Goal: Information Seeking & Learning: Stay updated

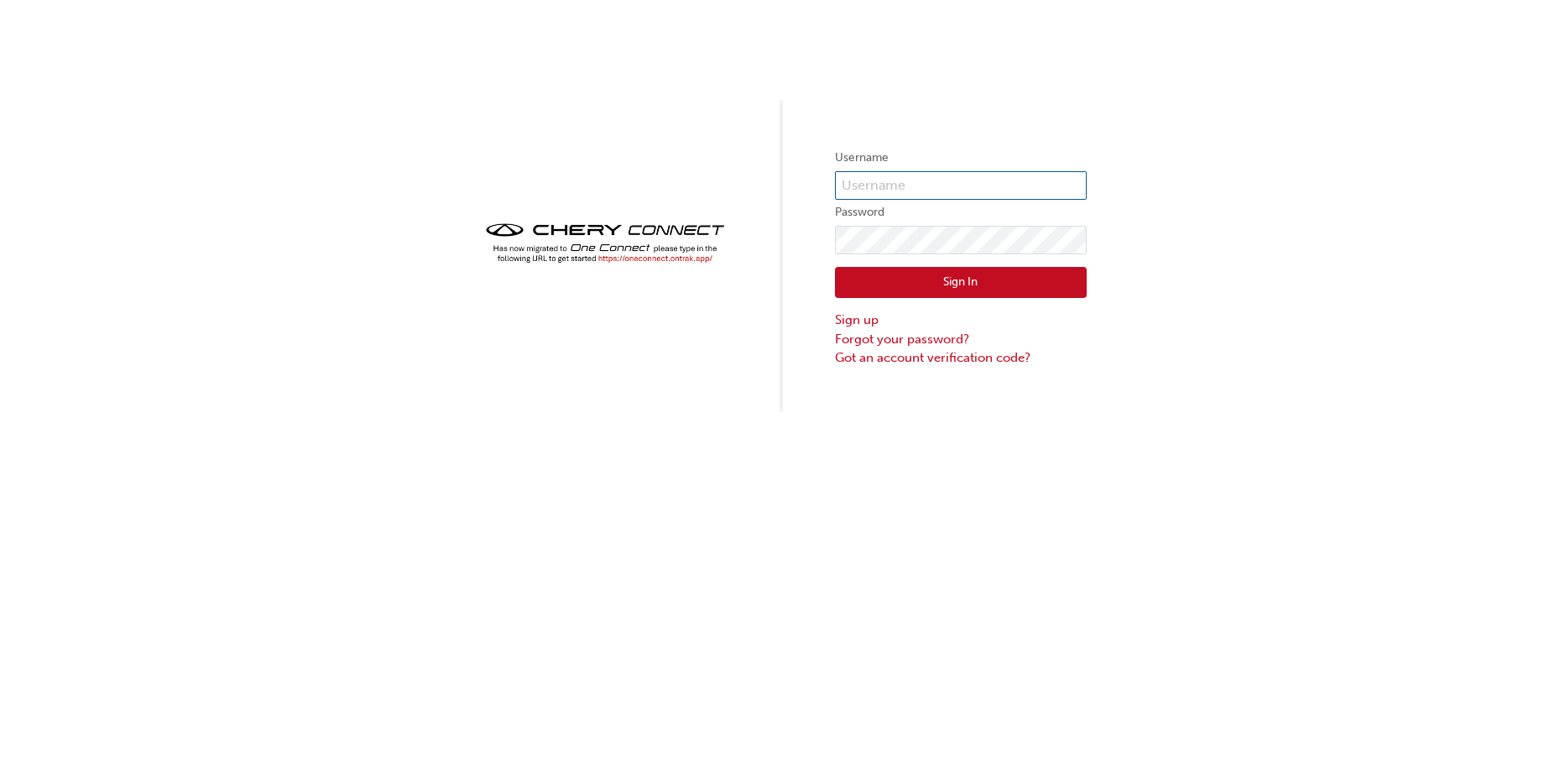
type input "CHAU0646"
click at [929, 294] on button "Sign In" at bounding box center [961, 283] width 252 height 32
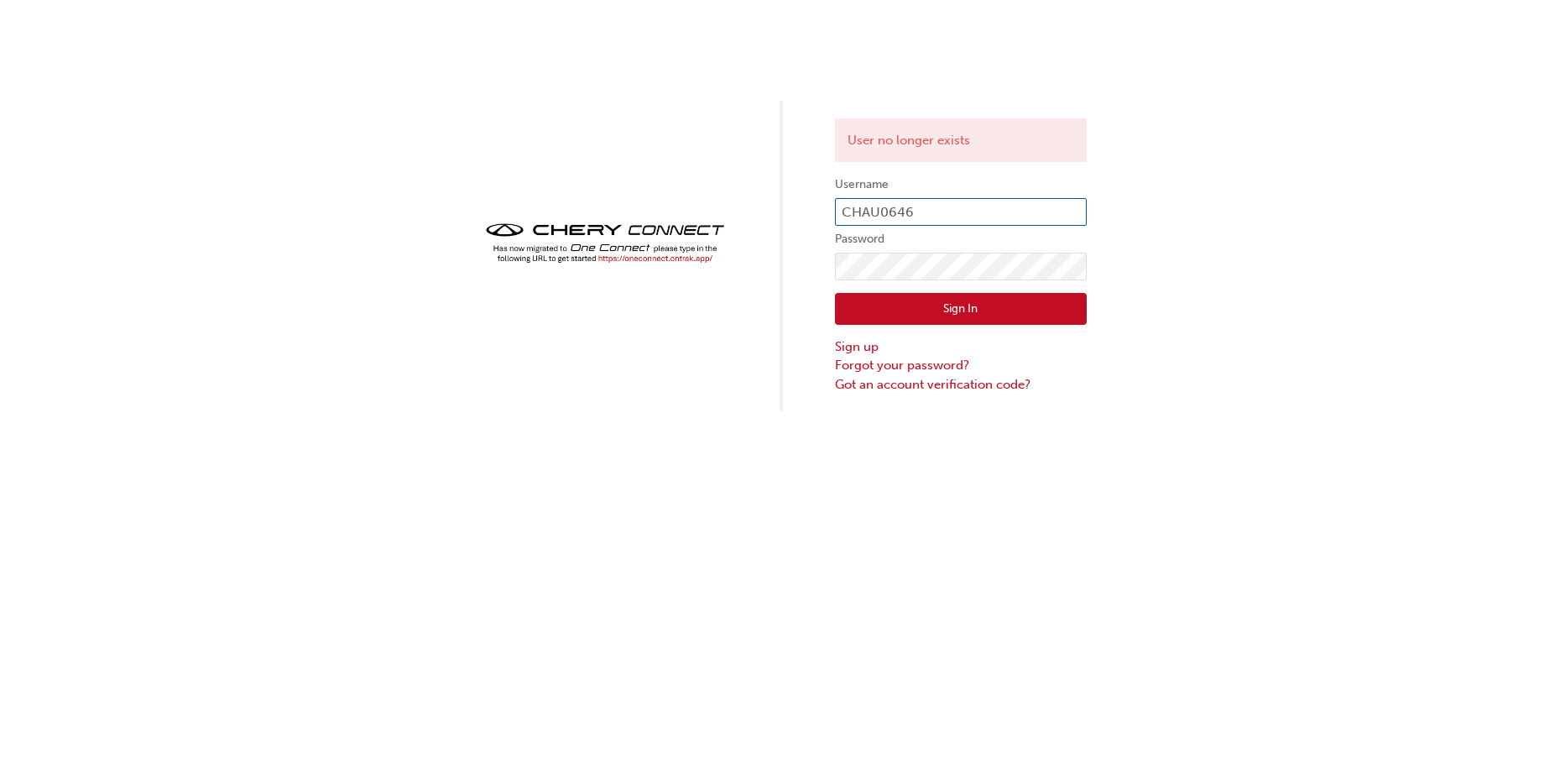
click at [951, 198] on input "CHAU0646" at bounding box center [961, 212] width 252 height 29
type input "OJAU090"
click at [926, 319] on button "Sign In" at bounding box center [961, 309] width 252 height 32
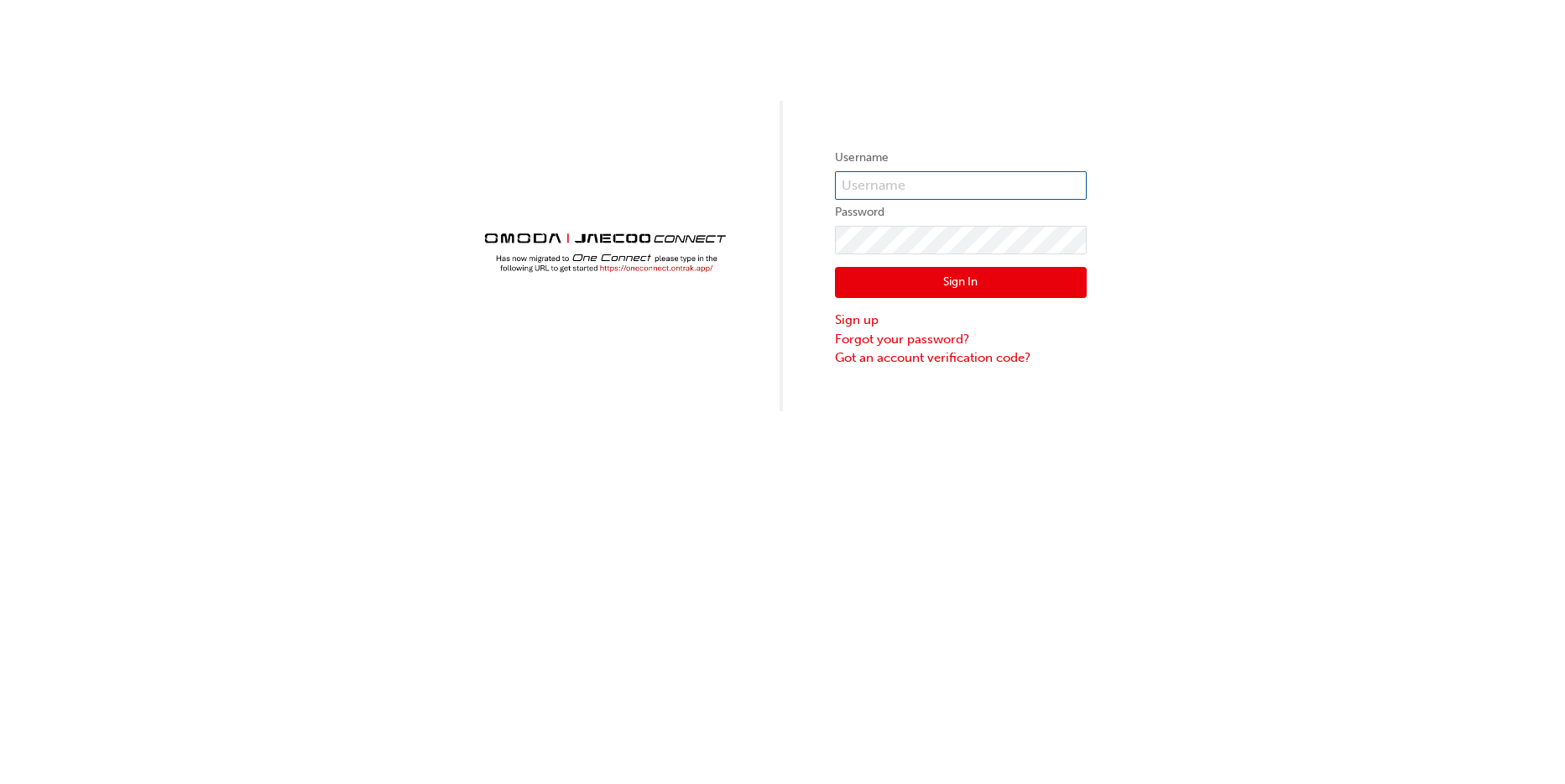
type input "OJAU090"
click at [885, 288] on button "Sign In" at bounding box center [961, 283] width 252 height 32
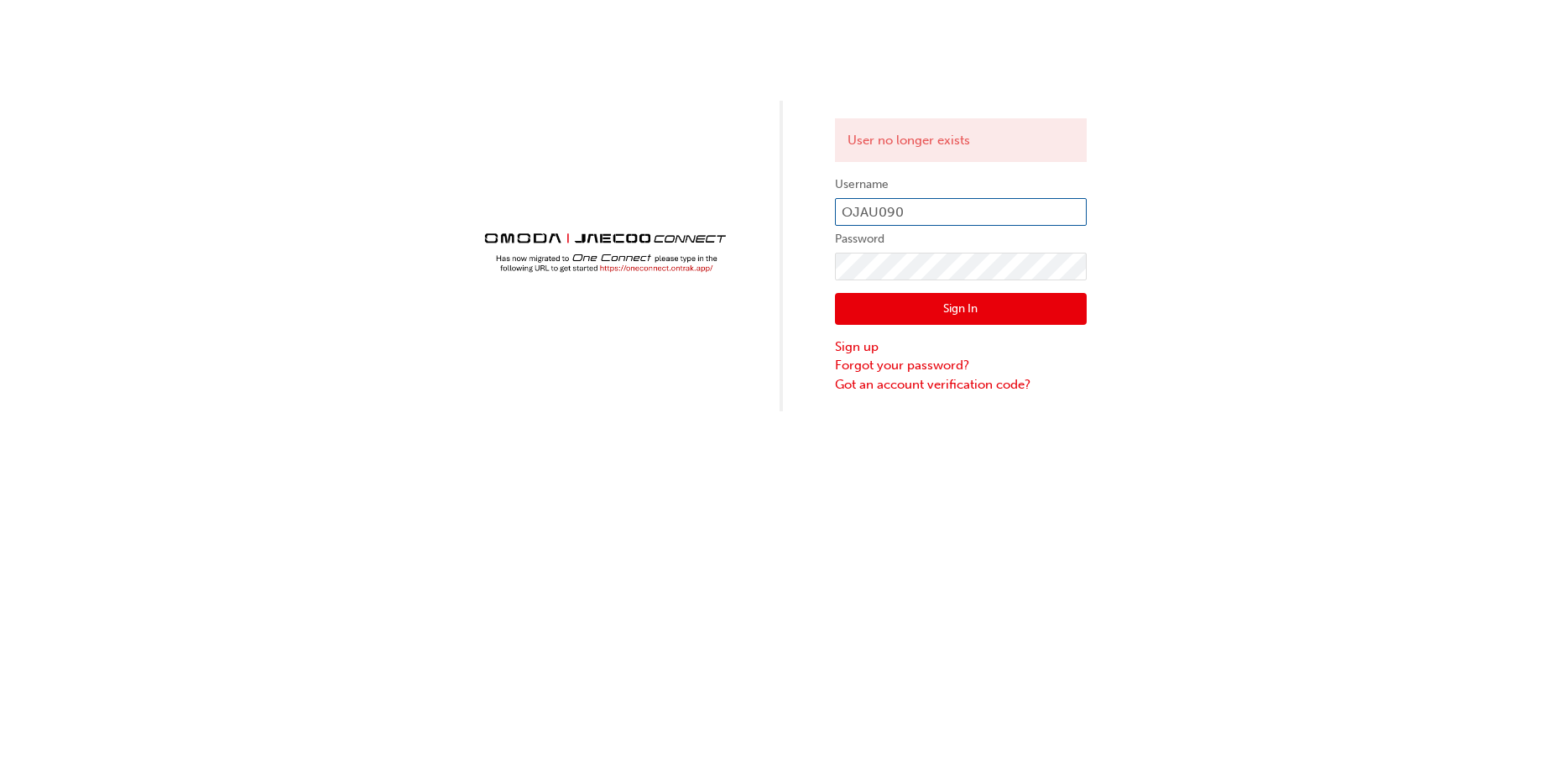
click at [981, 215] on input "OJAU090" at bounding box center [961, 212] width 252 height 29
type input "CHAU0646"
click at [952, 314] on button "Sign In" at bounding box center [961, 309] width 252 height 32
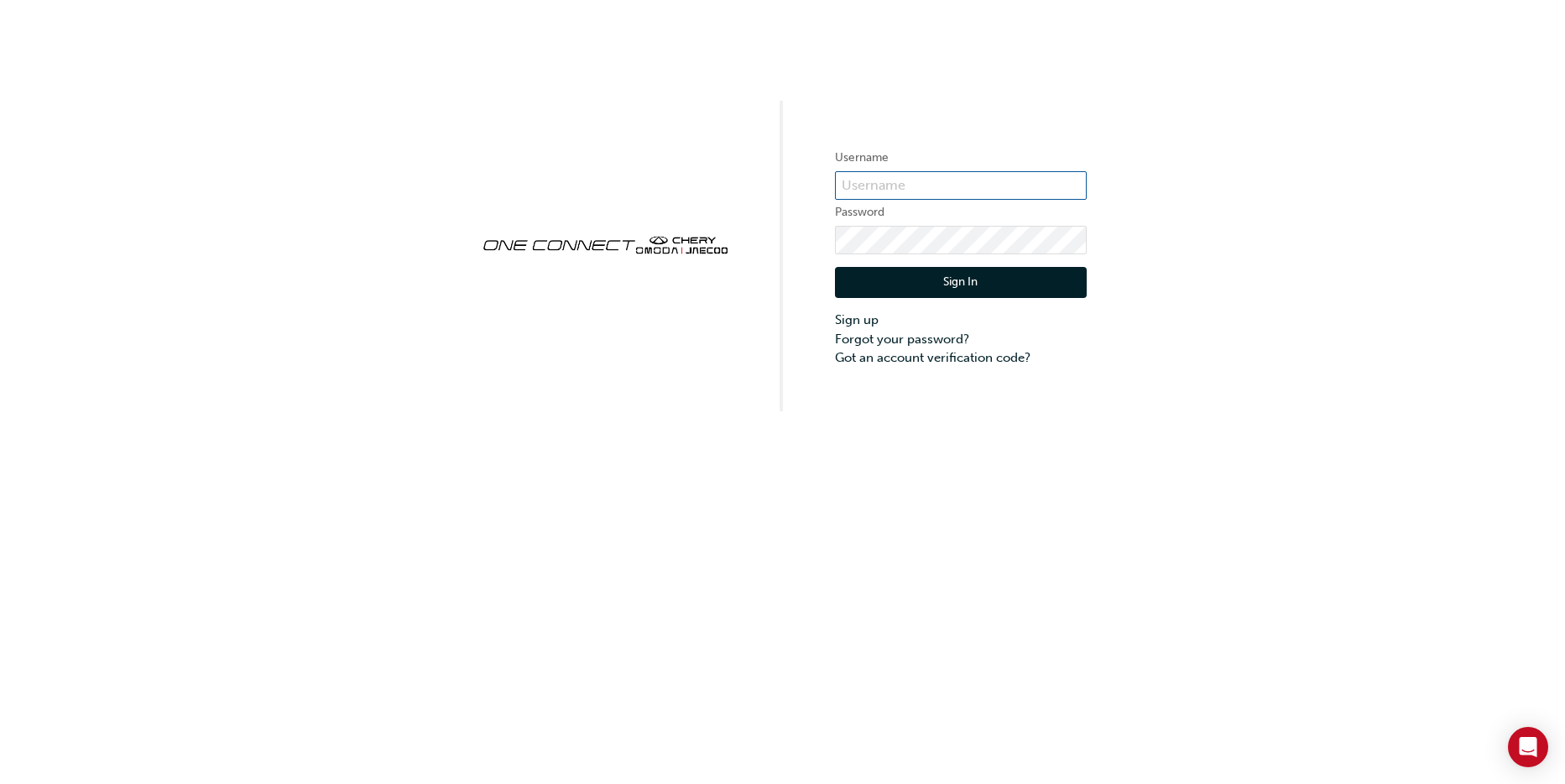
type input "CHAU0646"
click at [950, 288] on button "Sign In" at bounding box center [961, 283] width 252 height 32
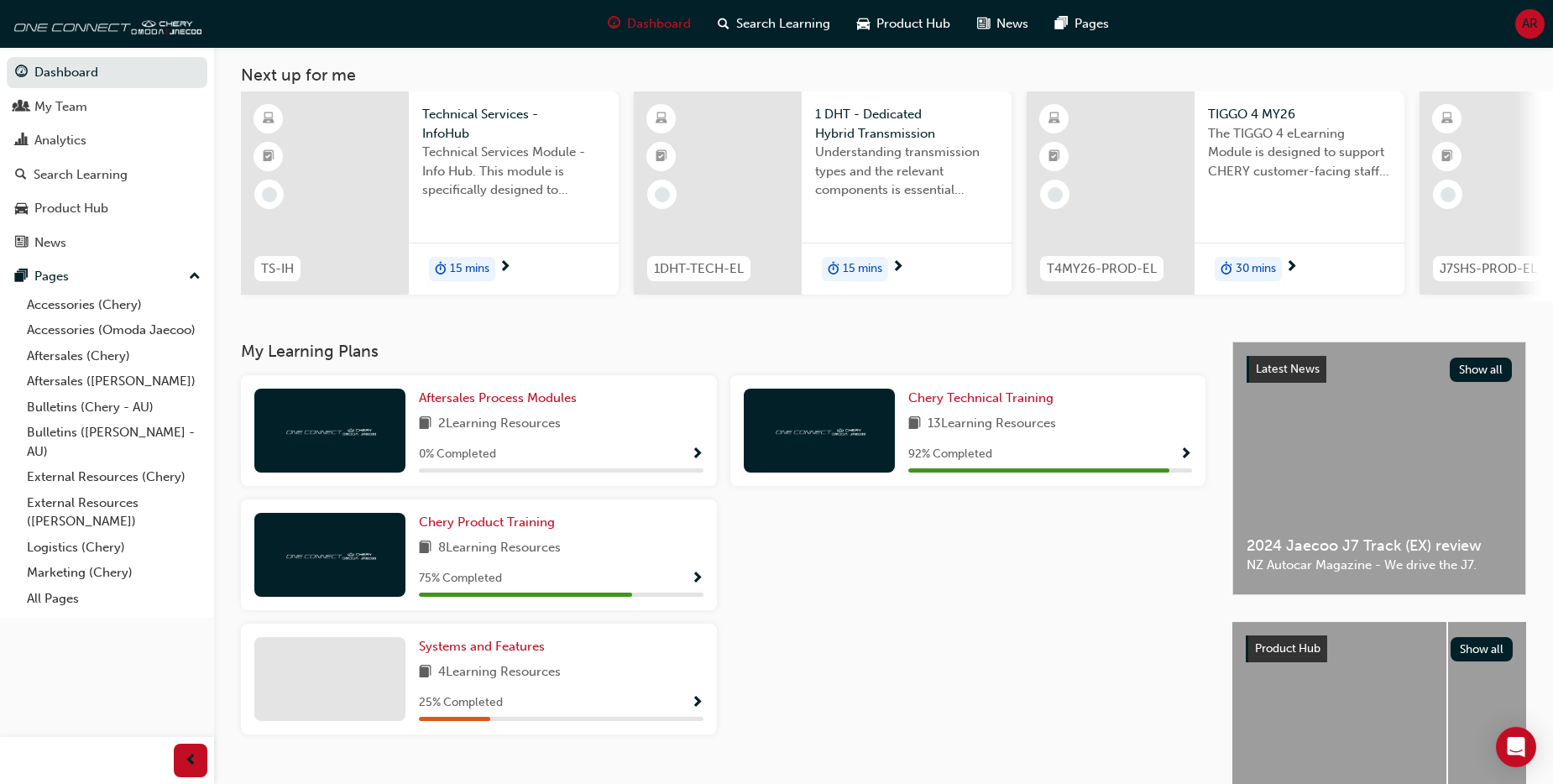
scroll to position [219, 0]
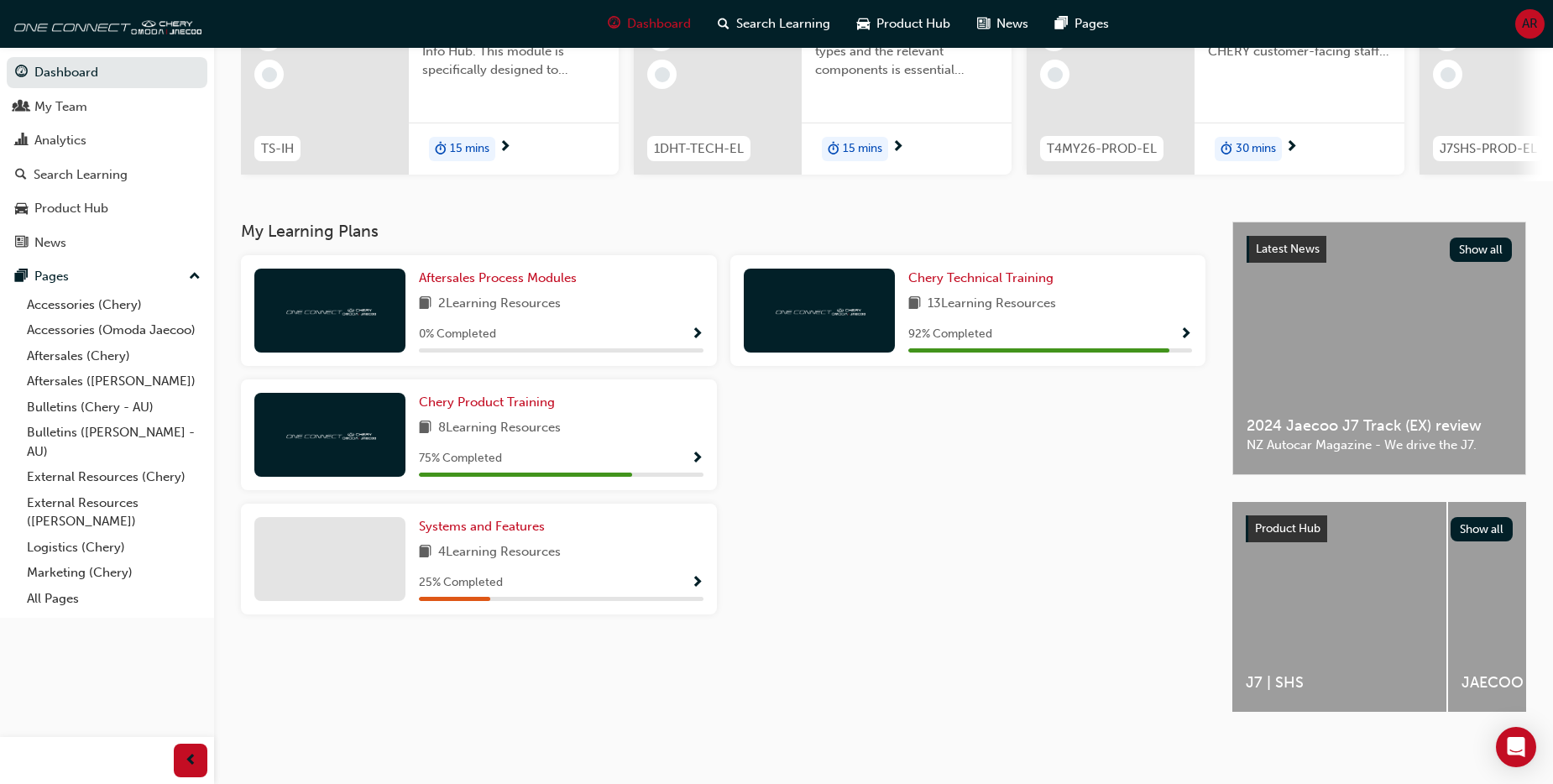
click at [1522, 24] on span "AR" at bounding box center [1530, 24] width 16 height 19
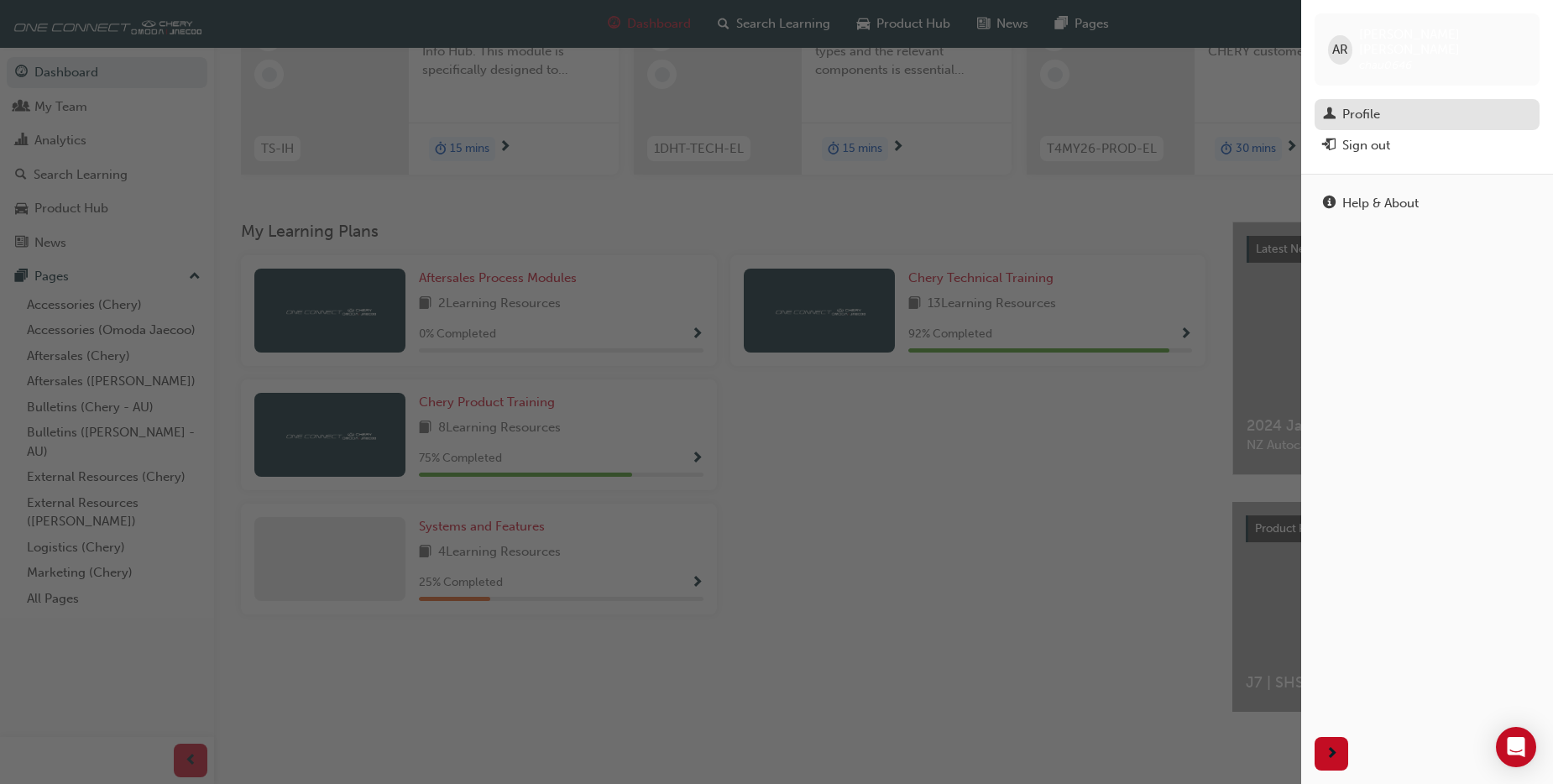
click at [1358, 106] on div "Profile" at bounding box center [1361, 114] width 38 height 19
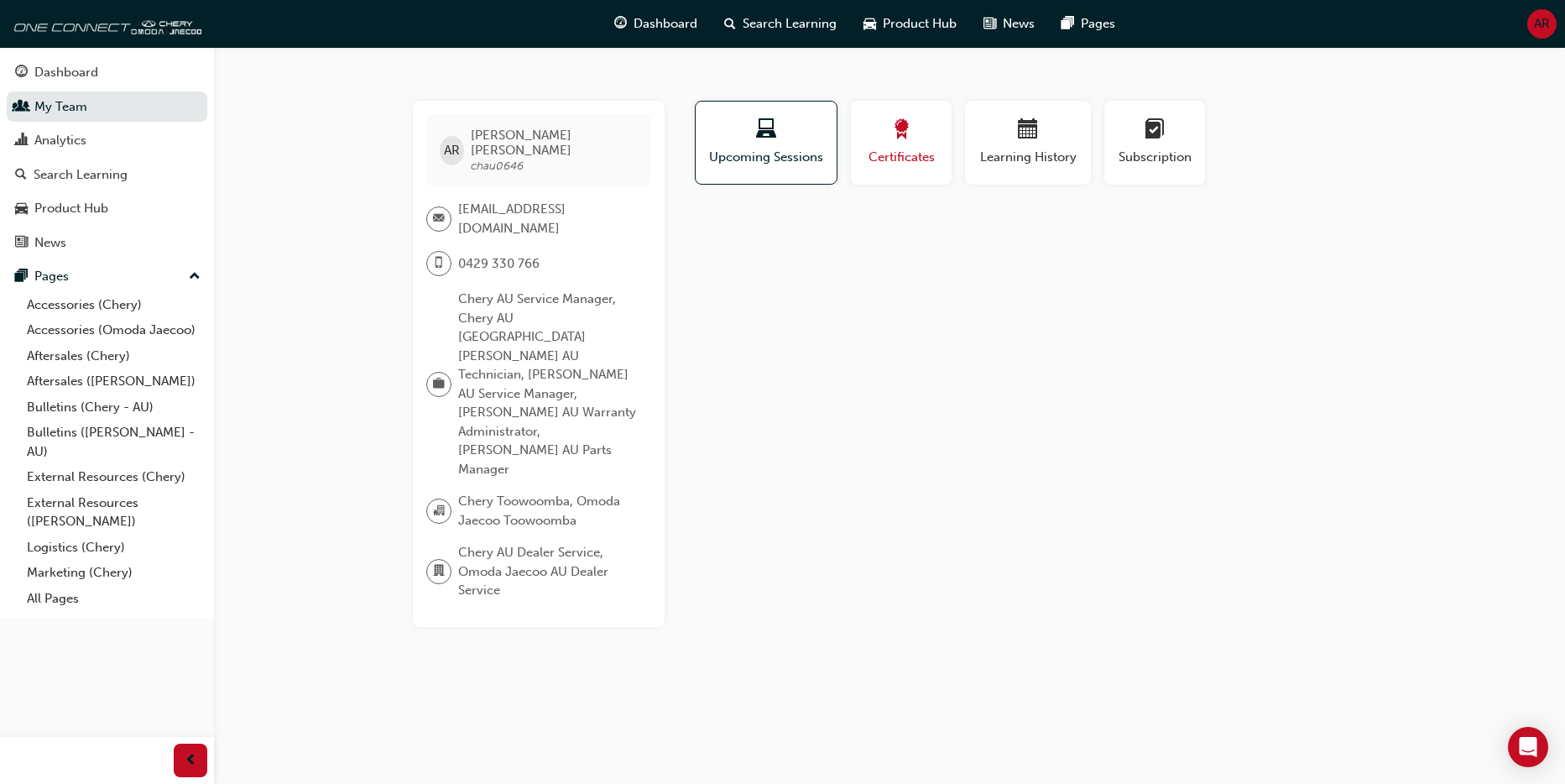
click at [897, 152] on span "Certificates" at bounding box center [901, 157] width 75 height 19
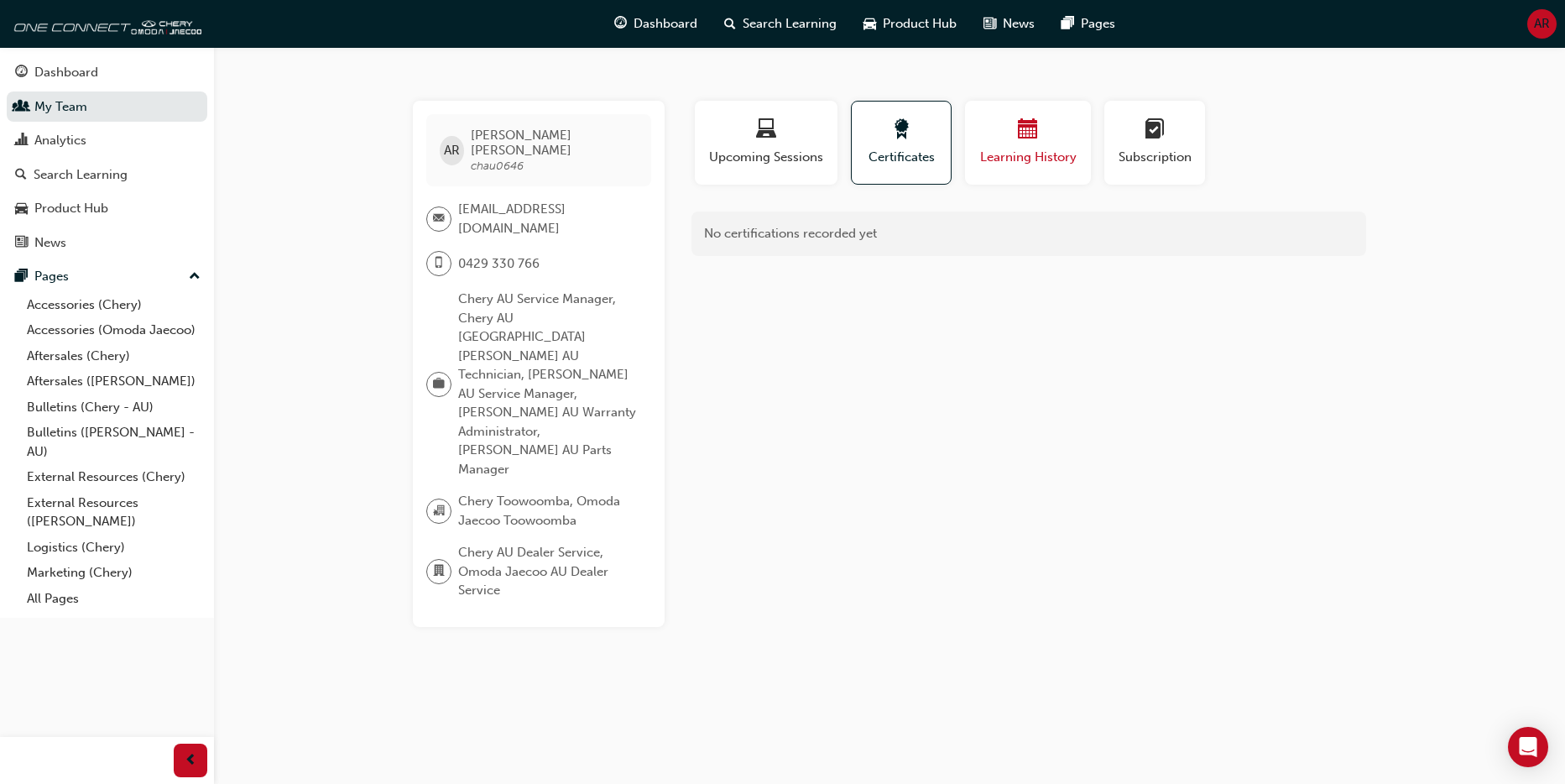
click at [1012, 139] on div "button" at bounding box center [1028, 132] width 100 height 26
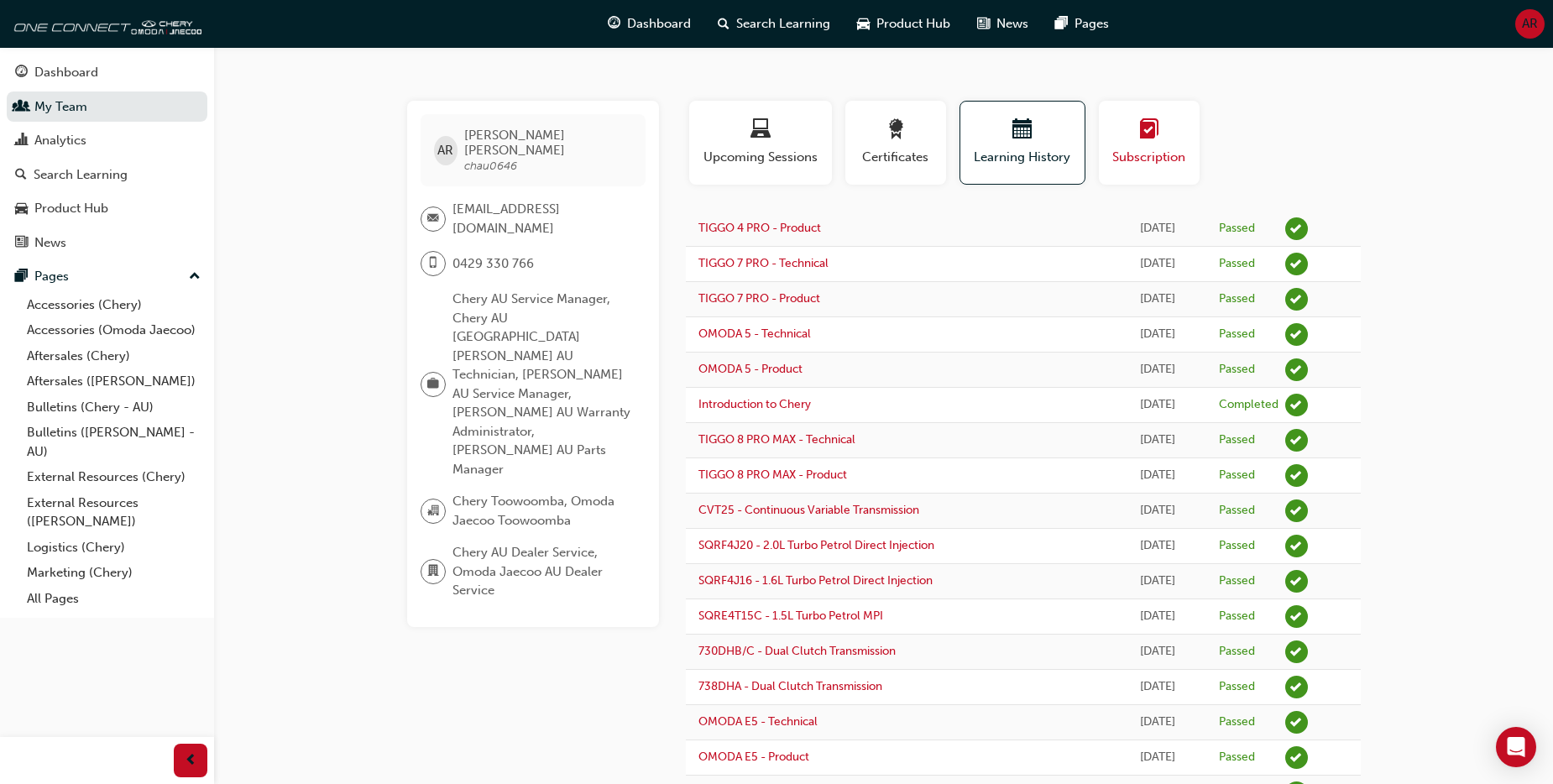
click at [1115, 156] on span "Subscription" at bounding box center [1148, 157] width 75 height 19
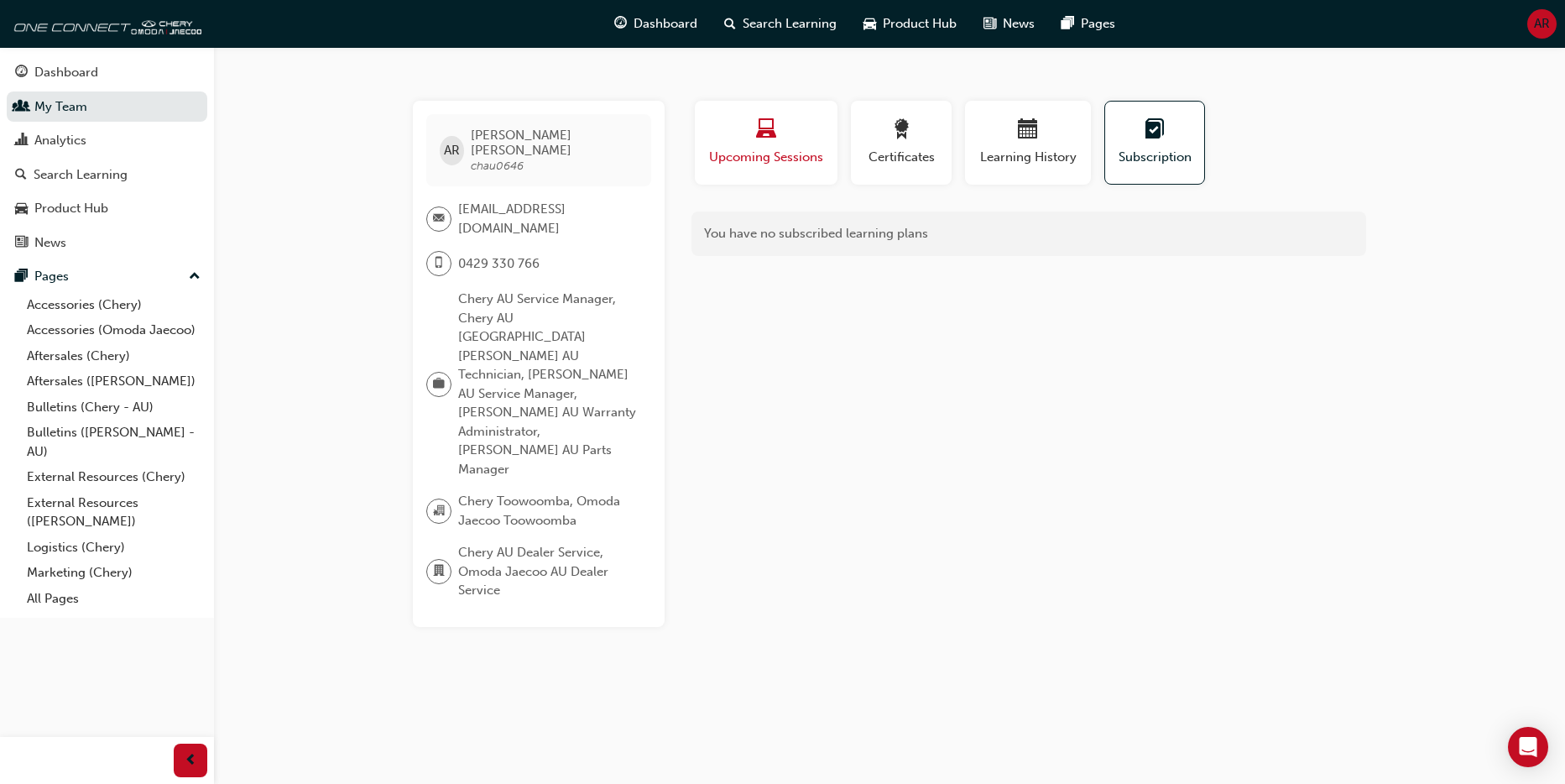
click at [769, 149] on span "Upcoming Sessions" at bounding box center [766, 157] width 118 height 19
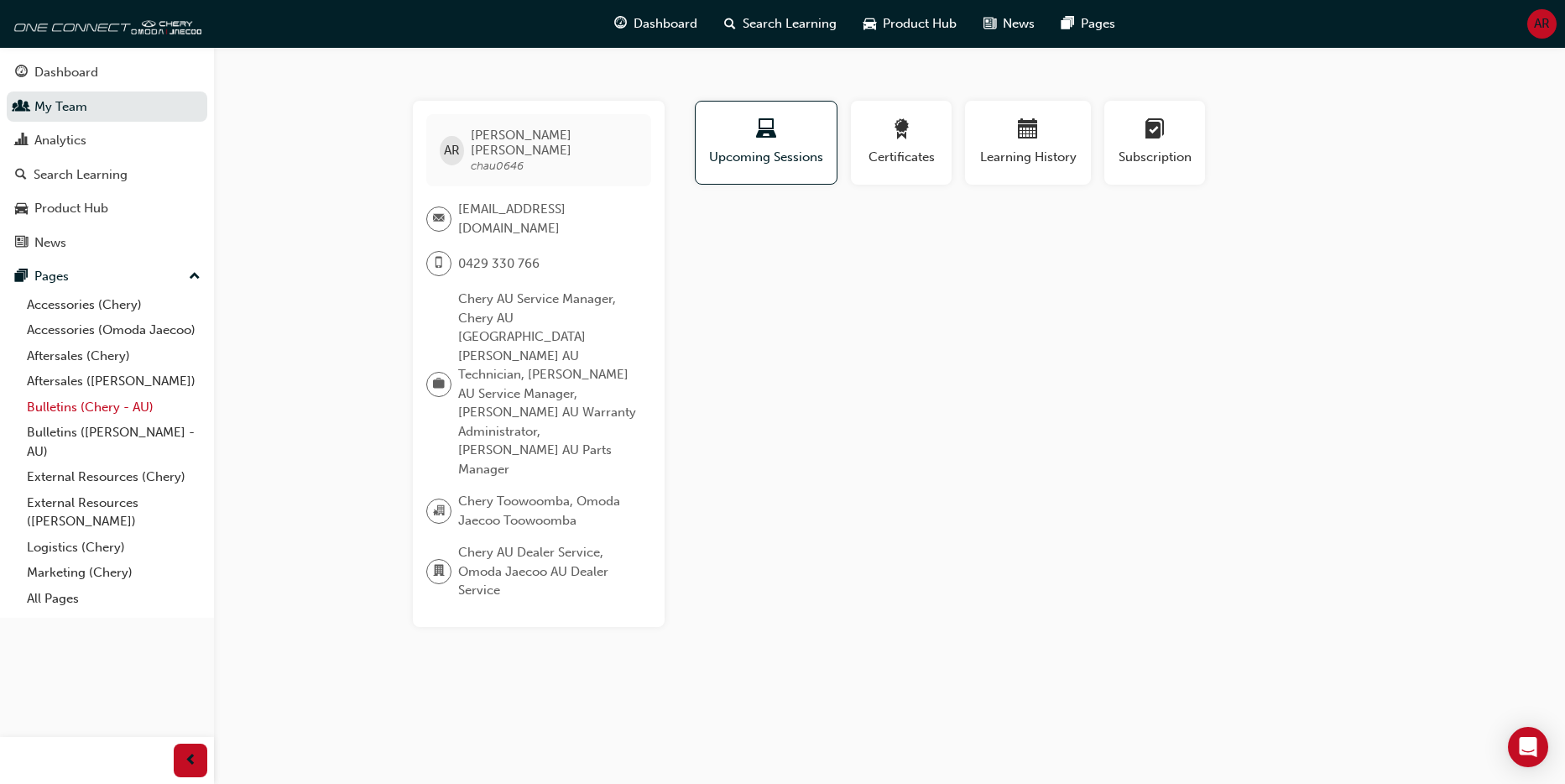
click at [64, 404] on link "Bulletins (Chery - AU)" at bounding box center [113, 407] width 187 height 26
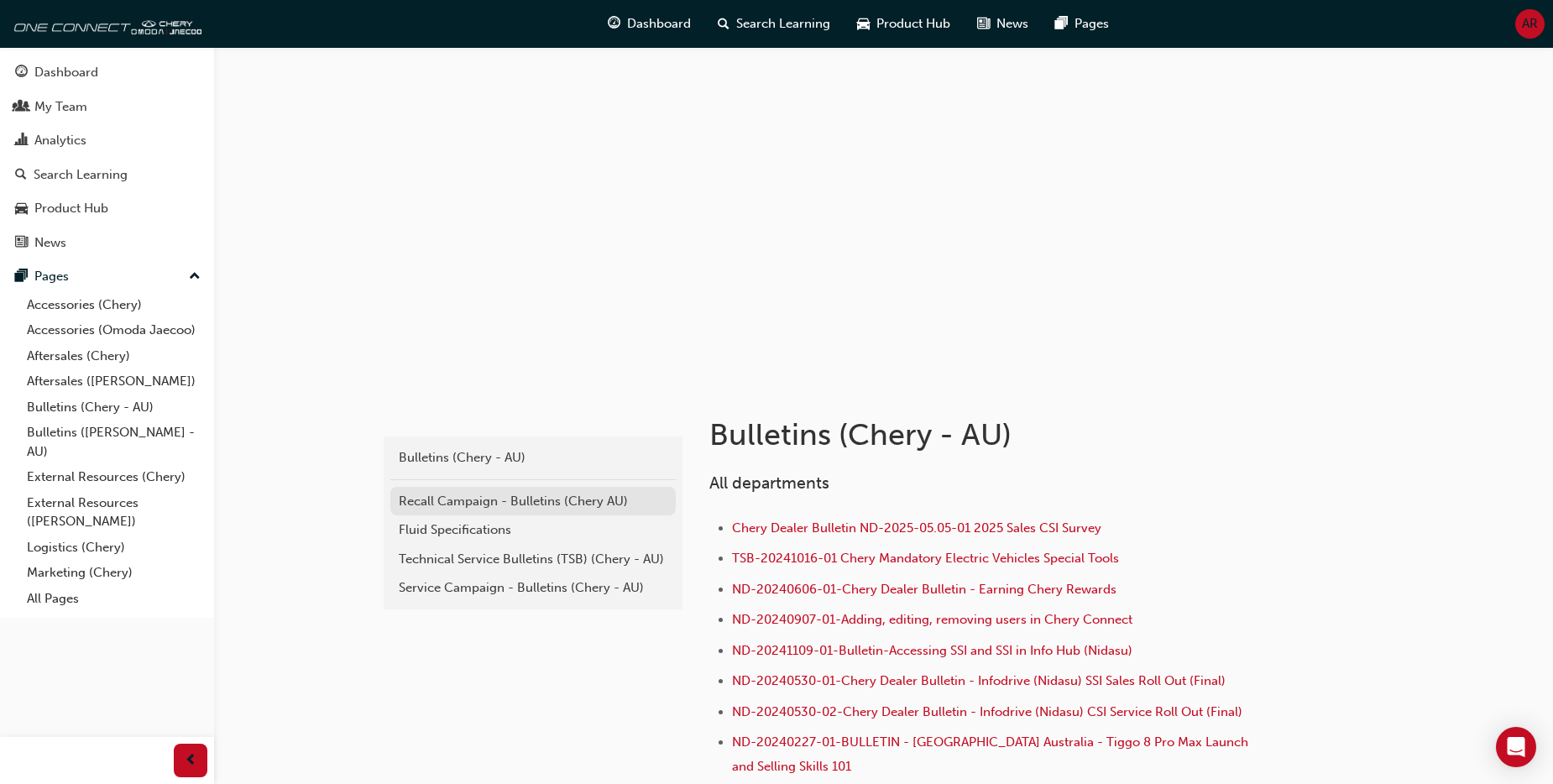
click at [490, 500] on div "Recall Campaign - Bulletins (Chery AU)" at bounding box center [533, 501] width 269 height 19
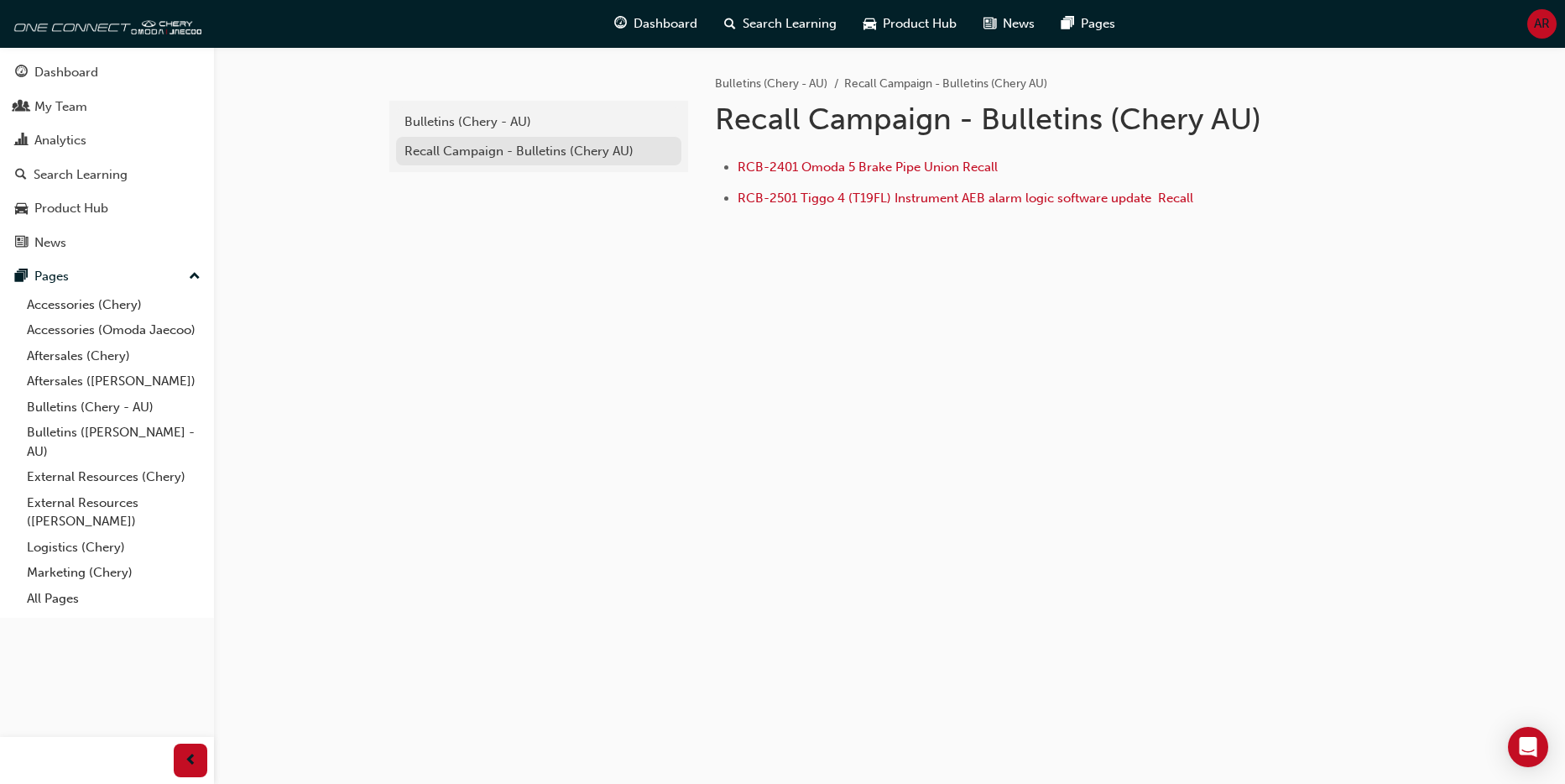
click at [514, 156] on div "Recall Campaign - Bulletins (Chery AU)" at bounding box center [539, 151] width 269 height 19
click at [112, 481] on link "External Resources (Chery)" at bounding box center [113, 477] width 187 height 26
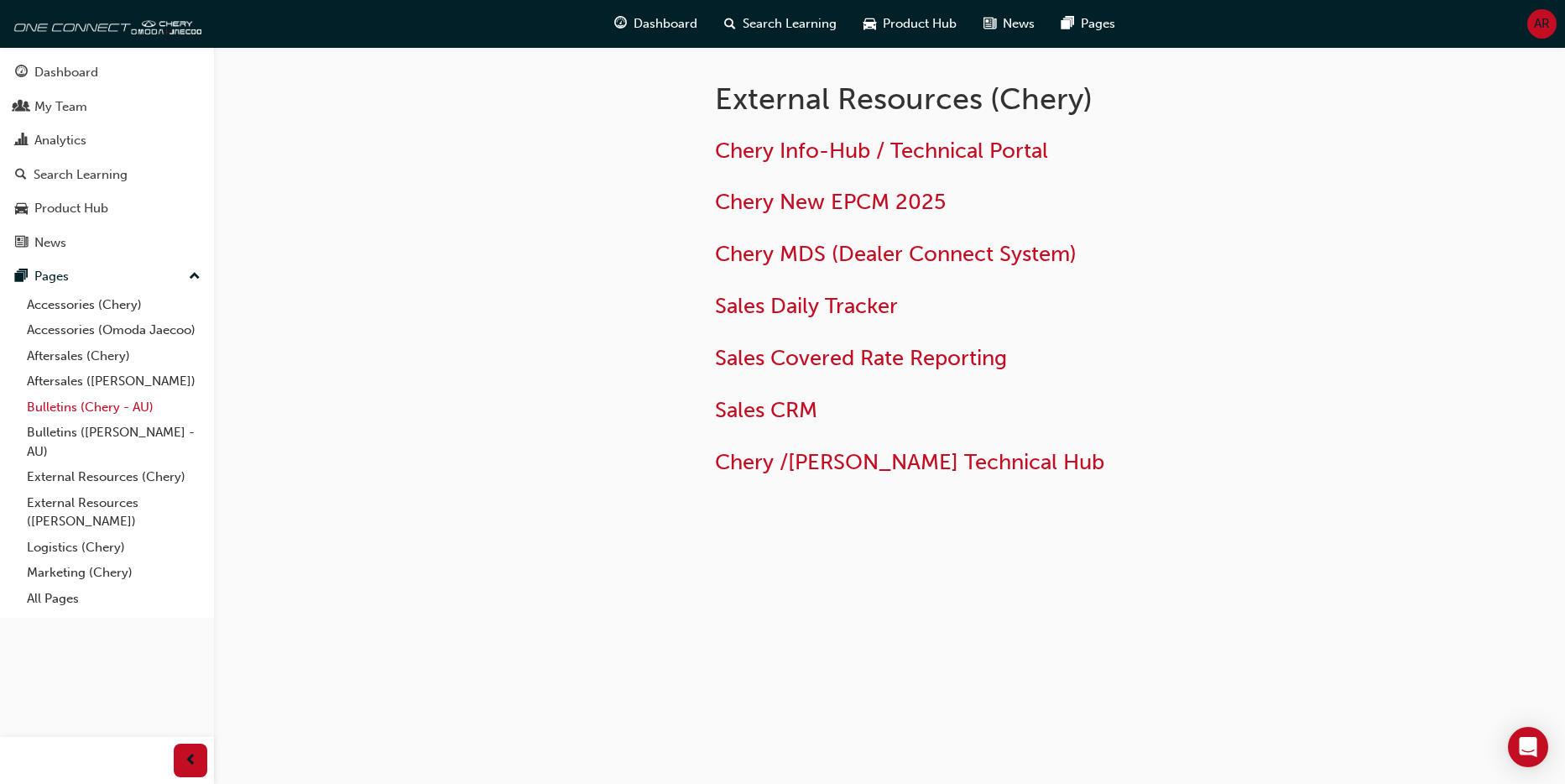
click at [121, 405] on link "Bulletins (Chery - AU)" at bounding box center [113, 407] width 187 height 26
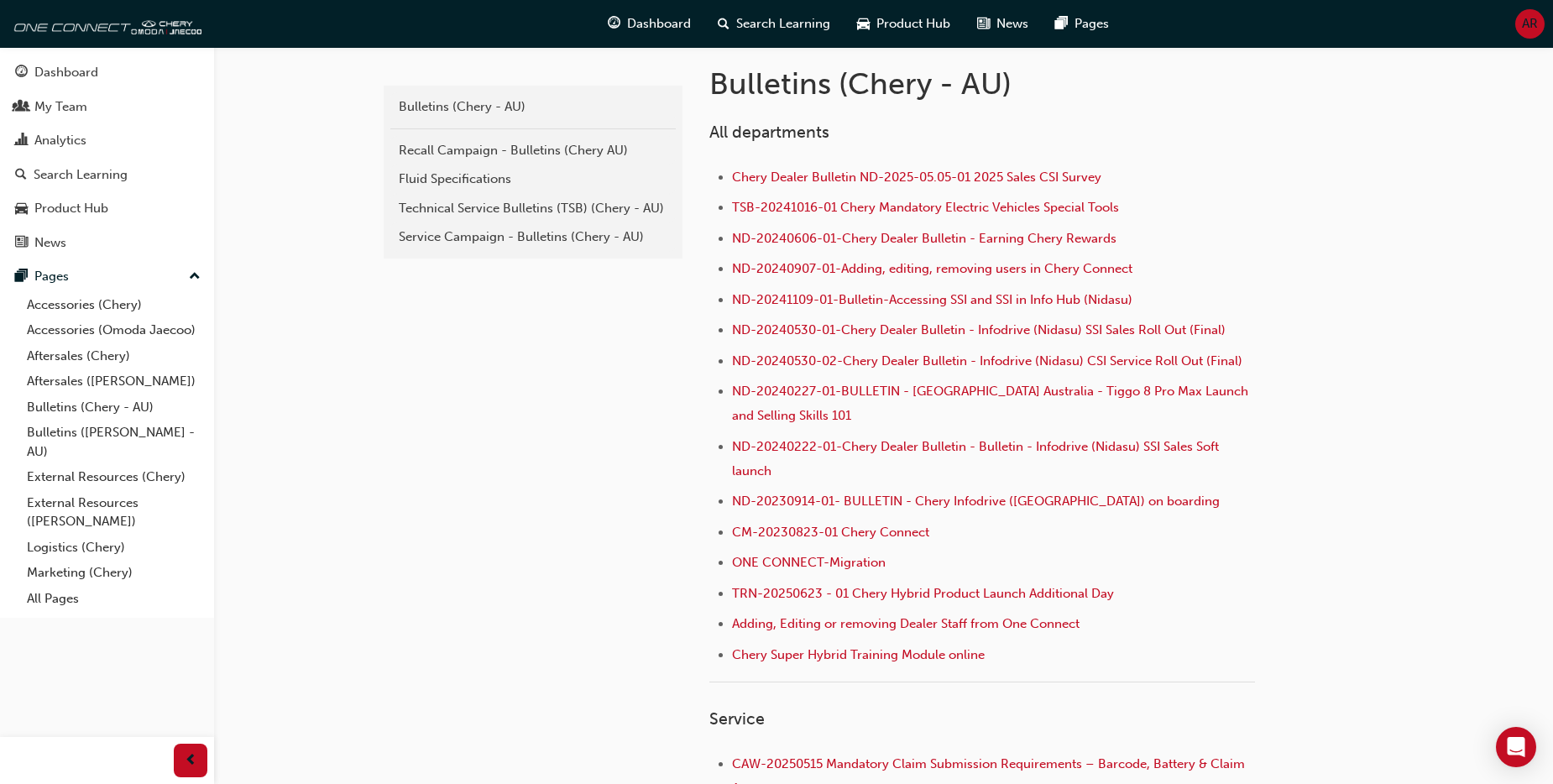
scroll to position [126, 0]
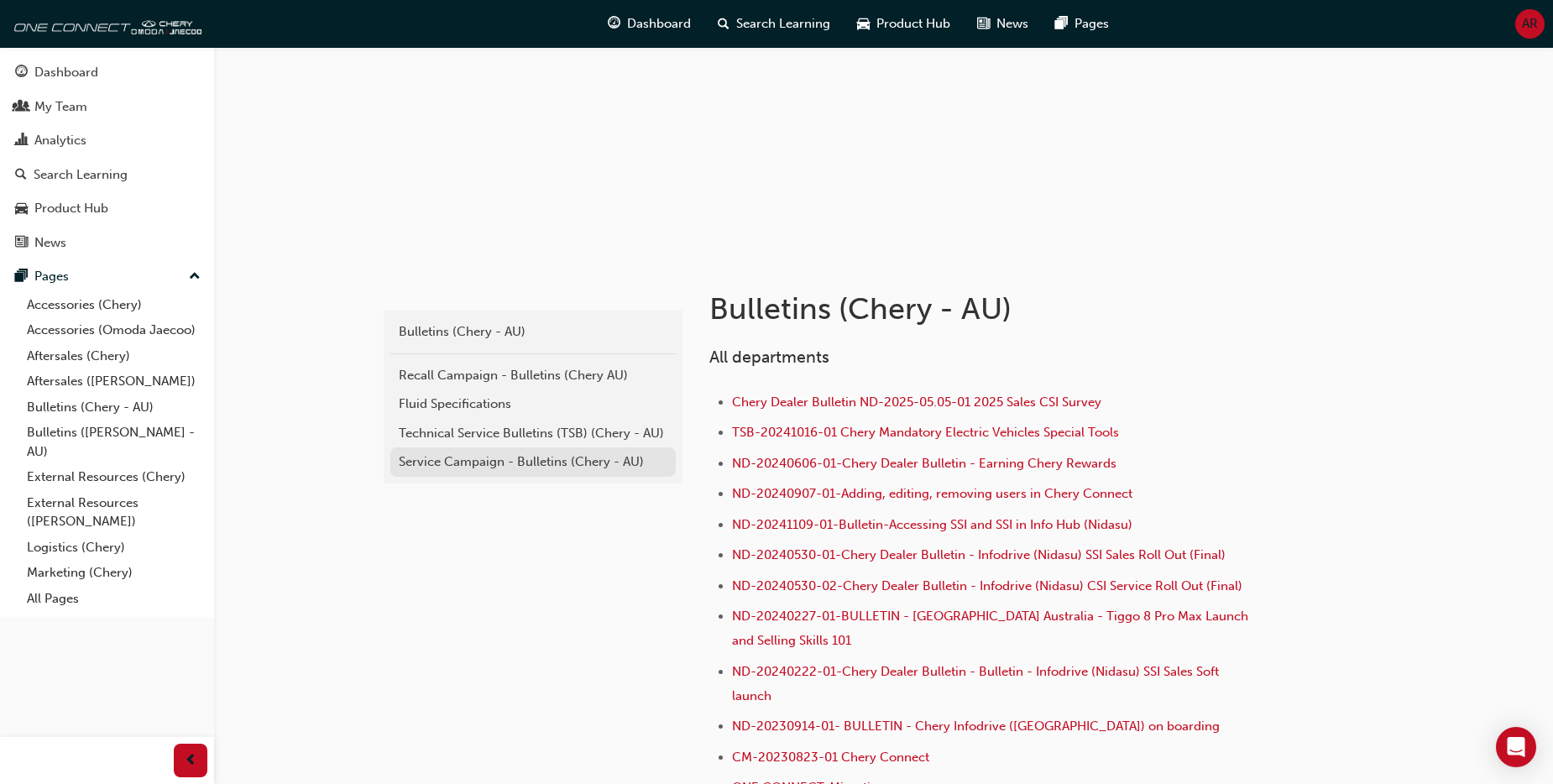
click at [546, 457] on div "Service Campaign - Bulletins (Chery - AU)" at bounding box center [533, 462] width 269 height 19
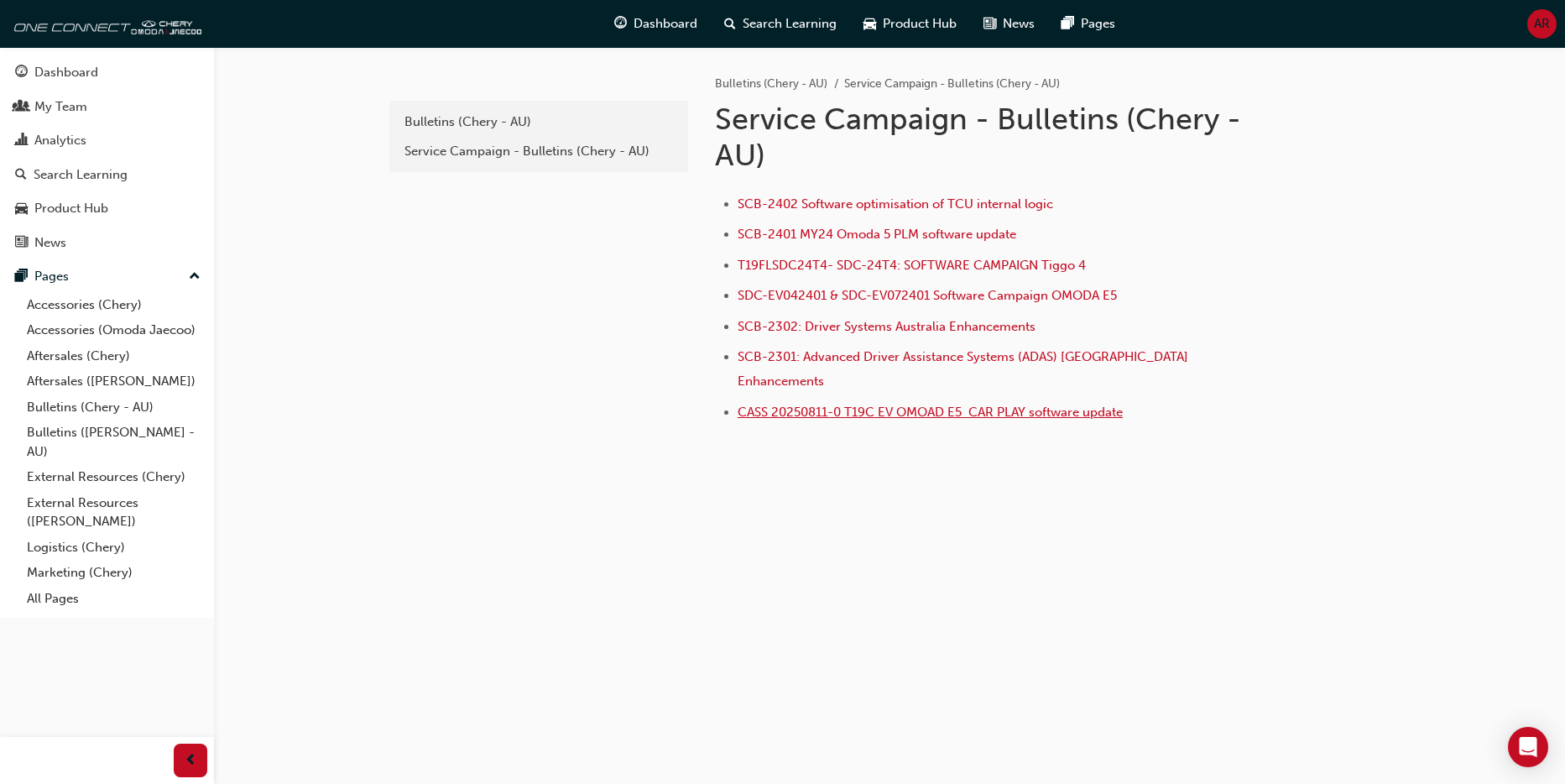
click at [812, 405] on span "CASS 20250811-0 T19C EV OMOAD E5 CAR PLAY software update" at bounding box center [930, 411] width 386 height 15
